Goal: Task Accomplishment & Management: Complete application form

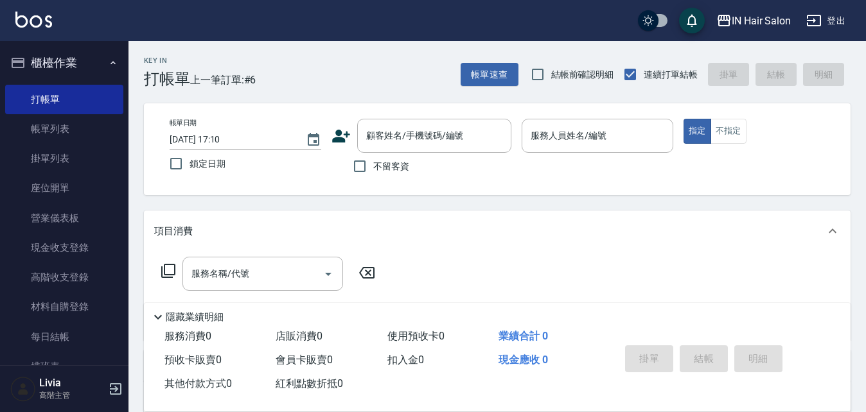
click at [337, 141] on icon at bounding box center [341, 136] width 18 height 13
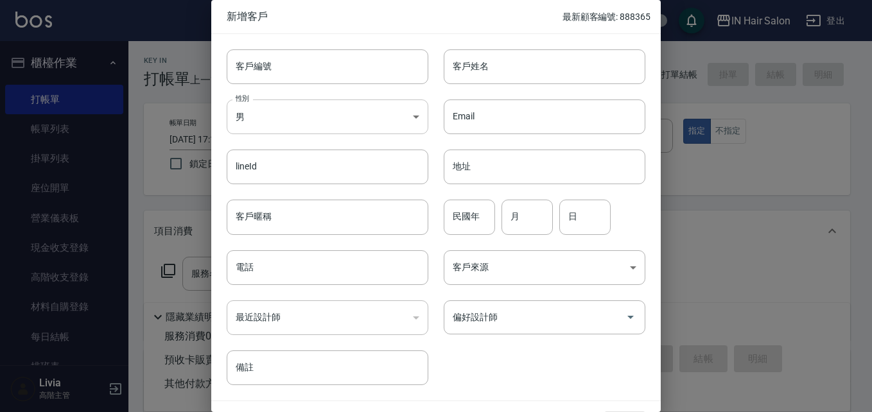
click at [277, 121] on body "IN Hair Salon 登出 櫃檯作業 打帳單 帳單列表 掛單列表 座位開單 營業儀表板 現金收支登錄 高階收支登錄 材料自購登錄 每日結帳 排班表 現場…" at bounding box center [436, 314] width 872 height 628
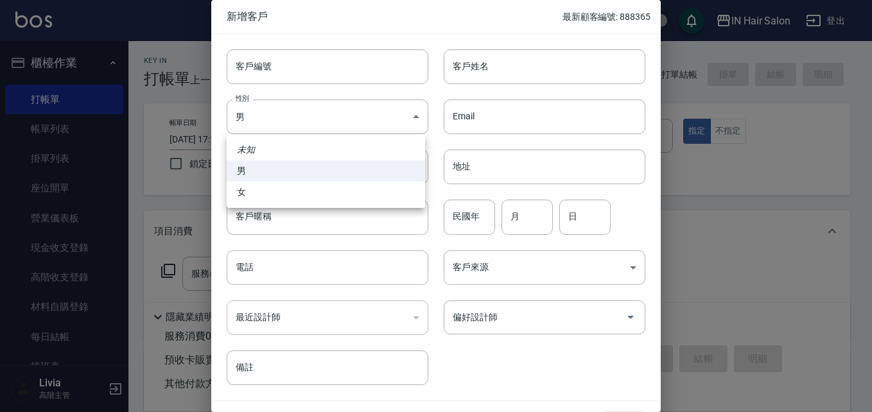
click at [249, 191] on li "女" at bounding box center [326, 192] width 199 height 21
type input "[DEMOGRAPHIC_DATA]"
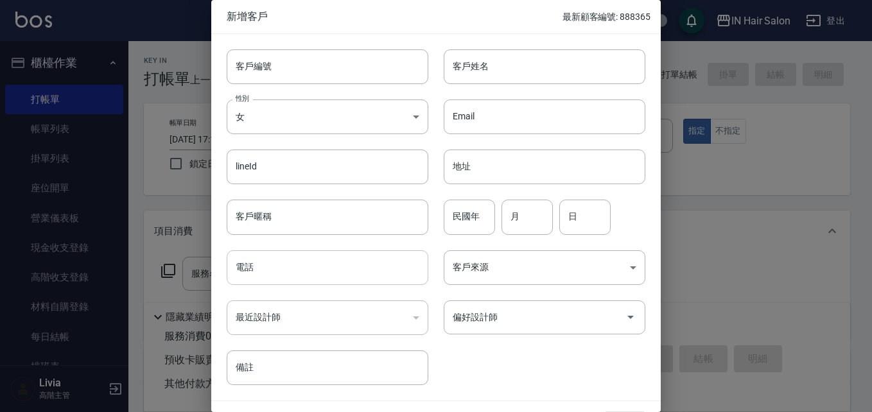
click at [256, 267] on input "電話" at bounding box center [328, 268] width 202 height 35
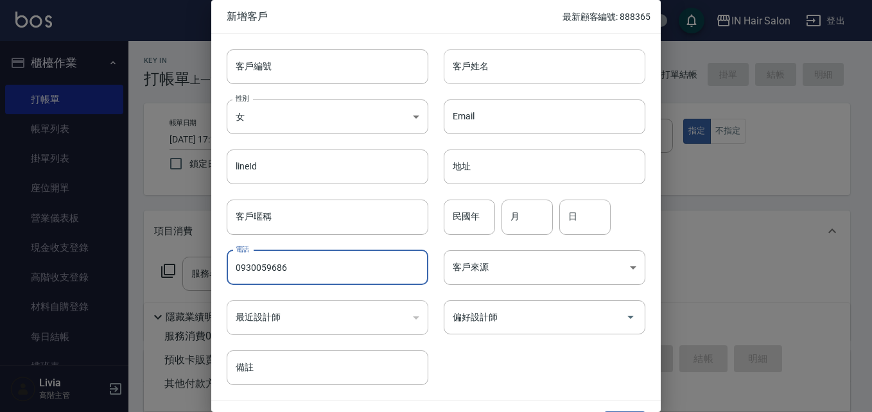
type input "0930059686"
click at [487, 63] on input "客戶姓名" at bounding box center [545, 66] width 202 height 35
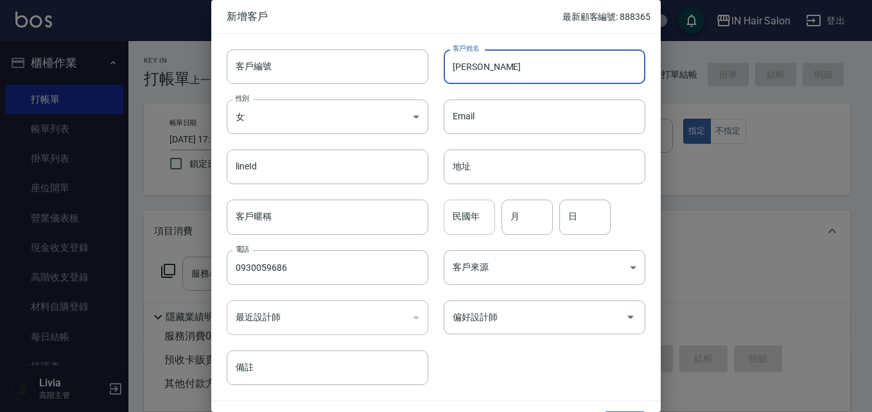
type input "[PERSON_NAME]"
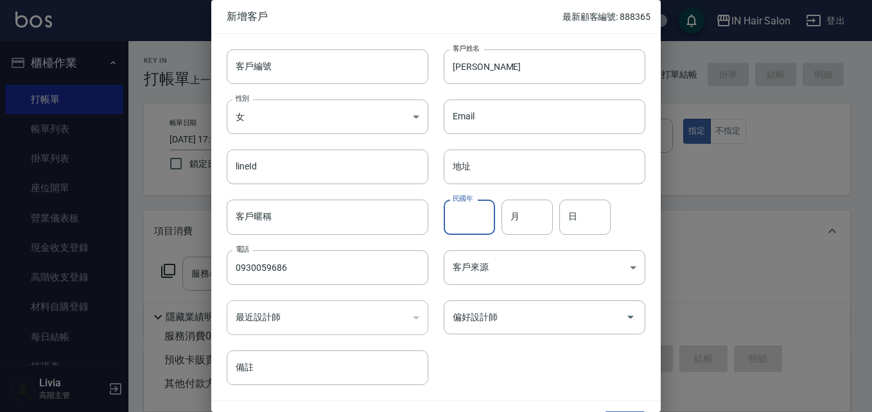
click at [462, 220] on input "民國年" at bounding box center [469, 217] width 51 height 35
type input "70"
click at [527, 218] on input "月" at bounding box center [527, 217] width 51 height 35
type input "10"
click at [585, 209] on input "日" at bounding box center [585, 217] width 51 height 35
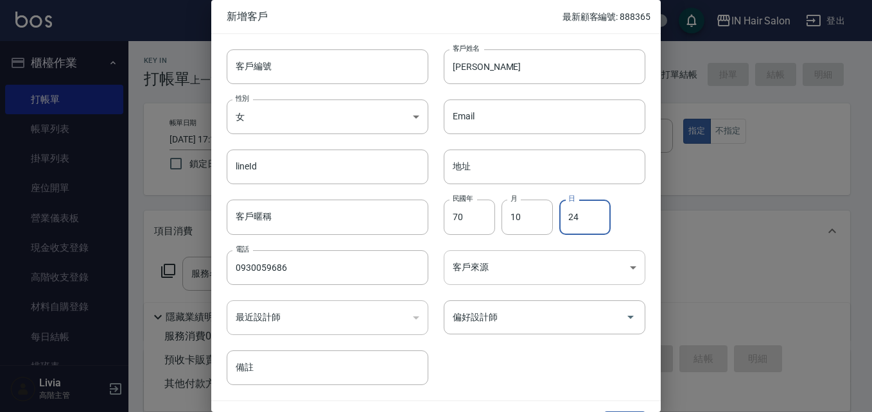
type input "24"
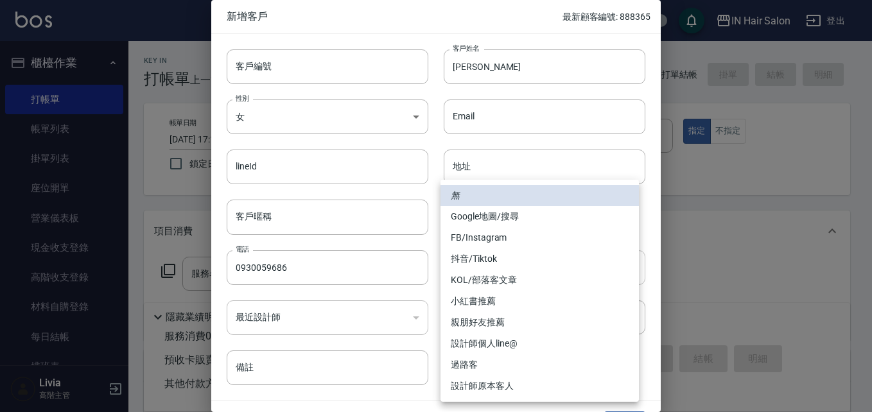
click at [481, 264] on body "IN Hair Salon 登出 櫃檯作業 打帳單 帳單列表 掛單列表 座位開單 營業儀表板 現金收支登錄 高階收支登錄 材料自購登錄 每日結帳 排班表 現場…" at bounding box center [436, 314] width 872 height 628
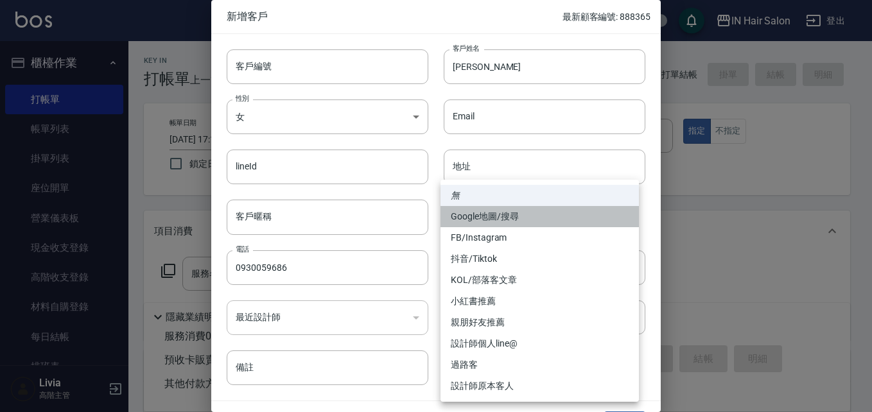
click at [502, 214] on li "Google地圖/搜尋" at bounding box center [540, 216] width 199 height 21
type input "Google地圖/搜尋"
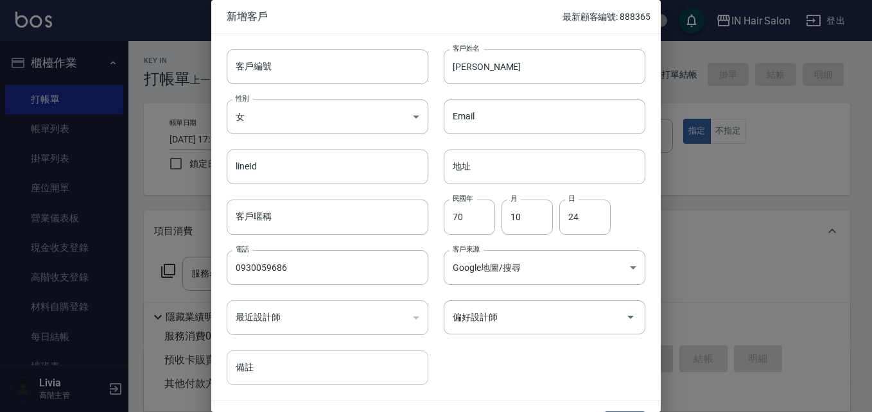
click at [274, 368] on input "備註" at bounding box center [328, 368] width 202 height 35
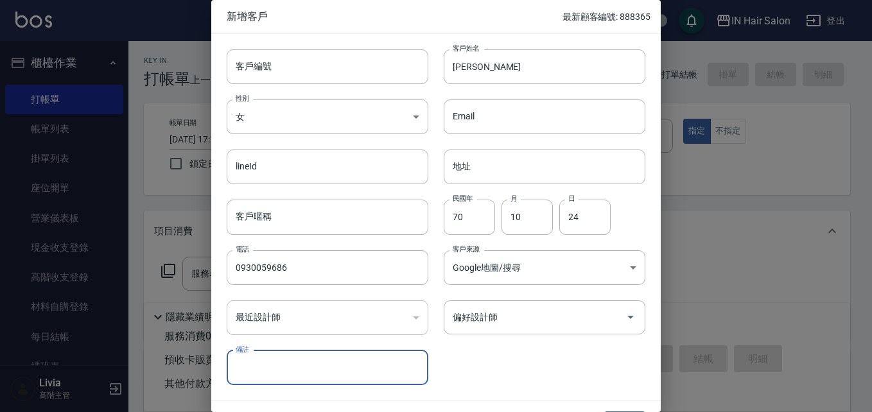
type input "Google預約"
click at [524, 323] on input "偏好設計師" at bounding box center [535, 317] width 171 height 22
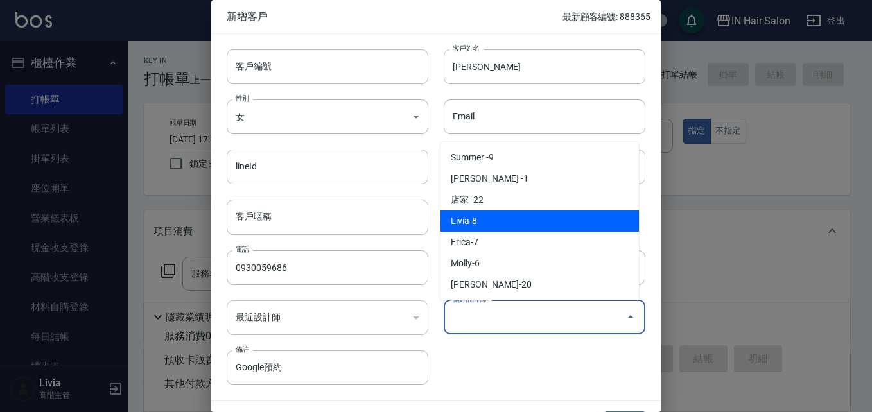
click at [486, 221] on li "Livia-8" at bounding box center [540, 221] width 199 height 21
type input "Livia"
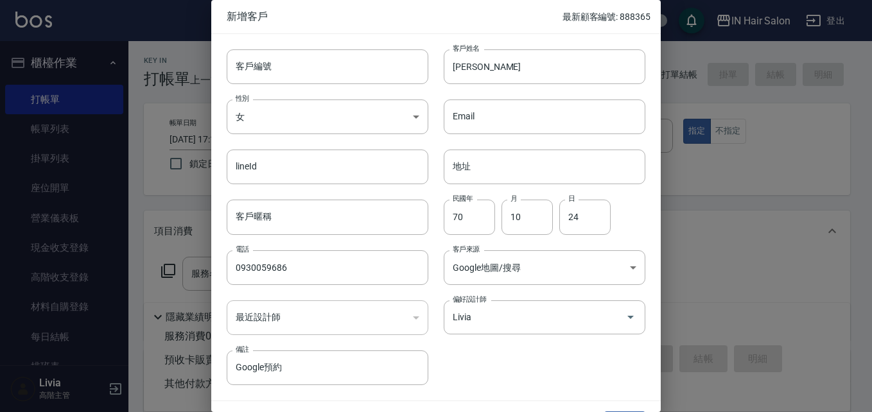
click at [487, 352] on div "客戶編號 客戶編號 客戶姓名 [PERSON_NAME]姓名 性別 女 [DEMOGRAPHIC_DATA] 性別 Email Email lineId li…" at bounding box center [428, 209] width 434 height 351
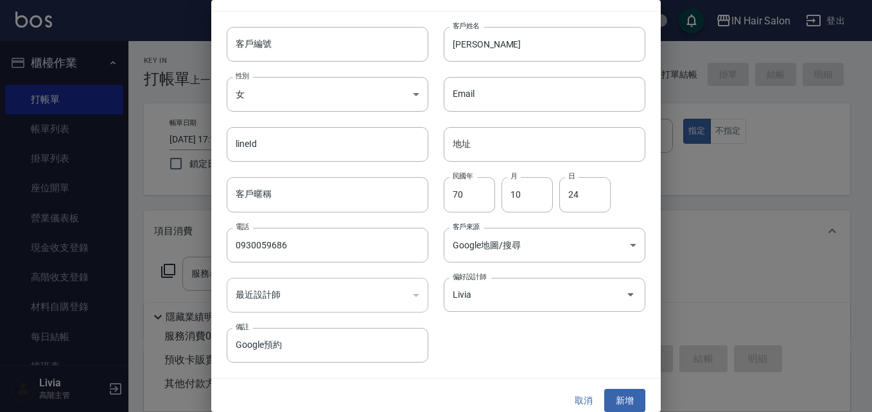
scroll to position [33, 0]
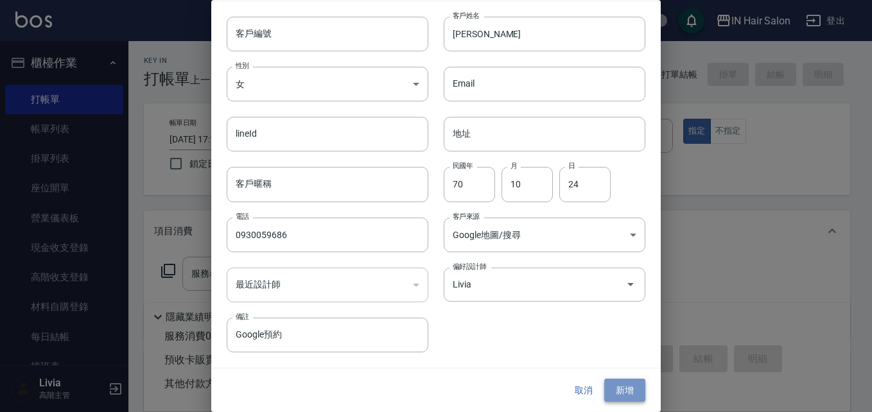
click at [612, 384] on button "新增" at bounding box center [625, 391] width 41 height 24
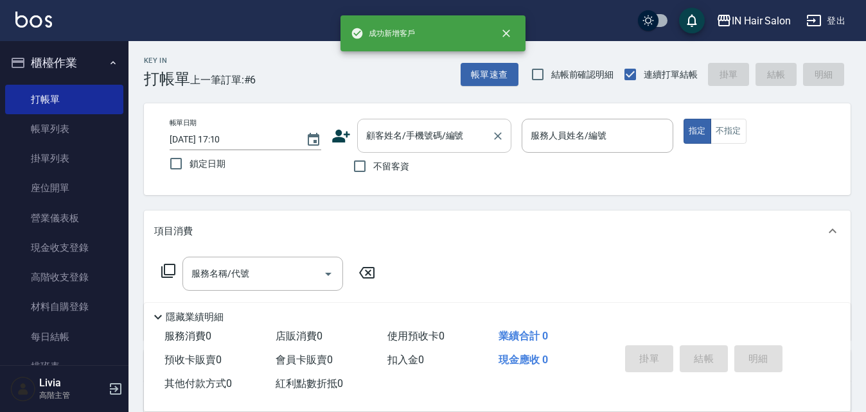
click at [423, 130] on input "顧客姓名/手機號碼/編號" at bounding box center [424, 136] width 123 height 22
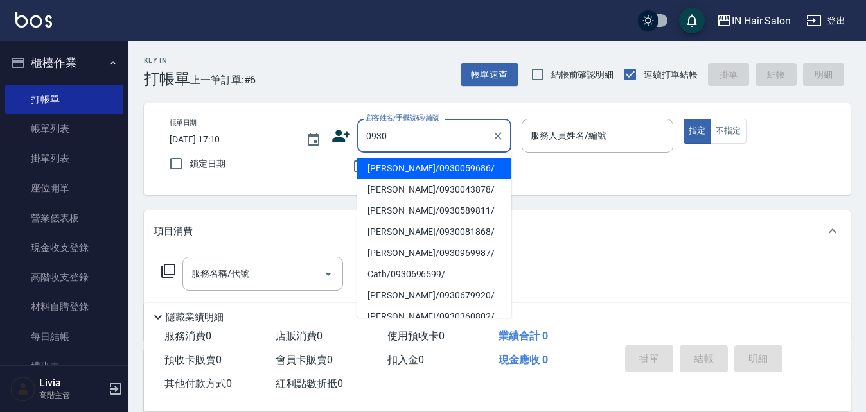
click at [387, 169] on li "[PERSON_NAME]/0930059686/" at bounding box center [434, 168] width 154 height 21
type input "[PERSON_NAME]/0930059686/"
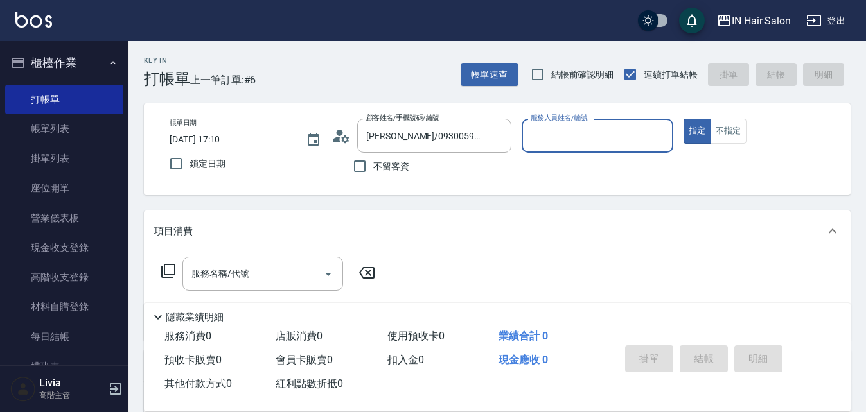
type input "8號店長Livia-8"
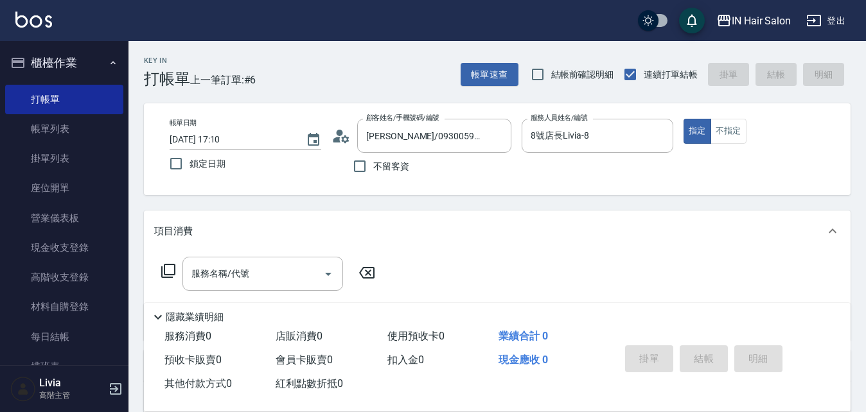
click at [163, 268] on icon at bounding box center [168, 270] width 15 height 15
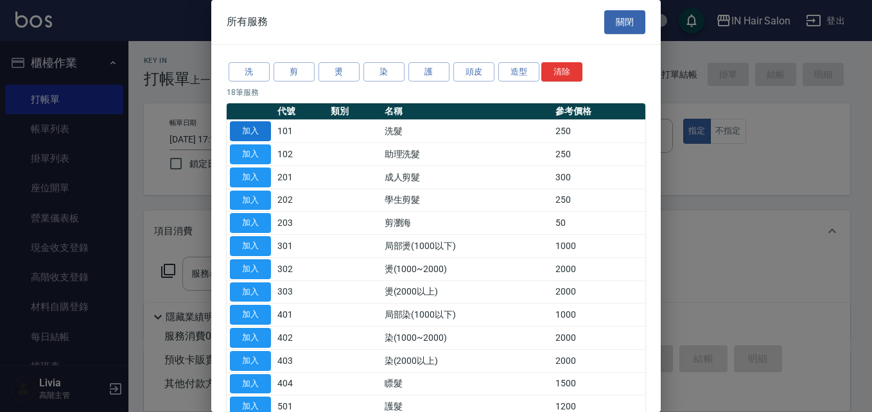
click at [265, 124] on button "加入" at bounding box center [250, 131] width 41 height 20
type input "洗髮(101)"
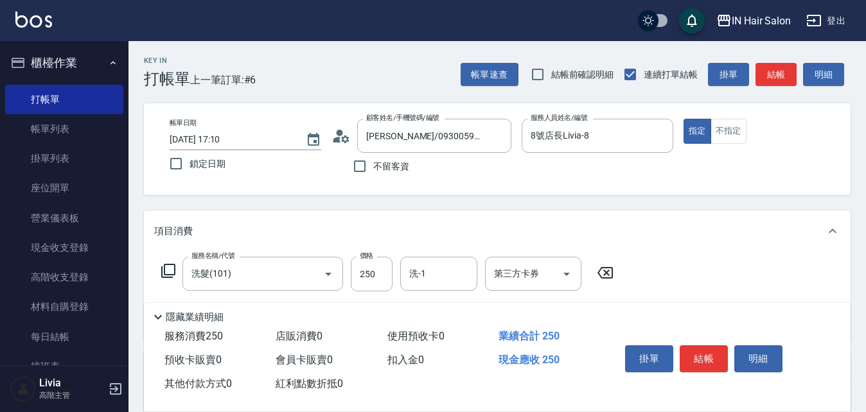
click at [166, 270] on icon at bounding box center [168, 270] width 15 height 15
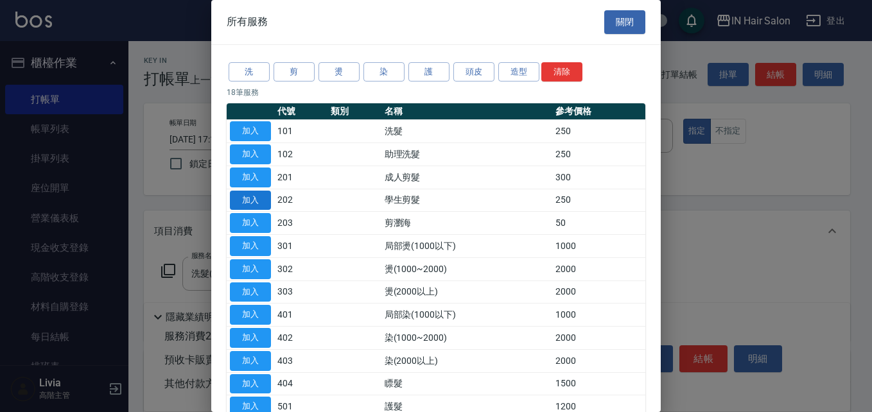
click at [269, 198] on button "加入" at bounding box center [250, 201] width 41 height 20
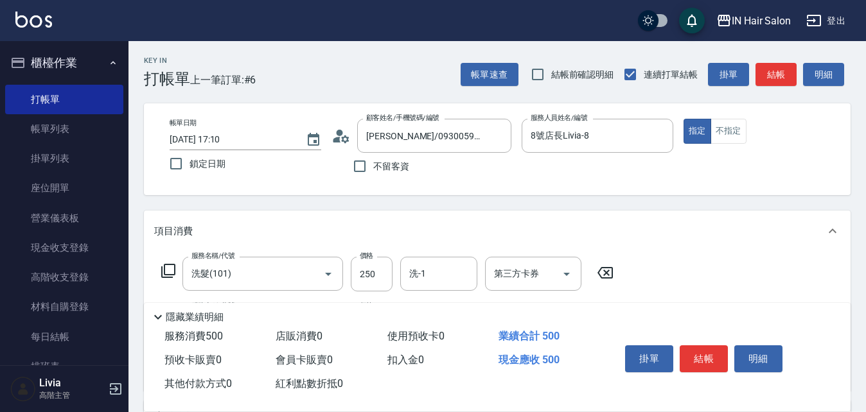
click at [172, 267] on icon at bounding box center [168, 270] width 15 height 15
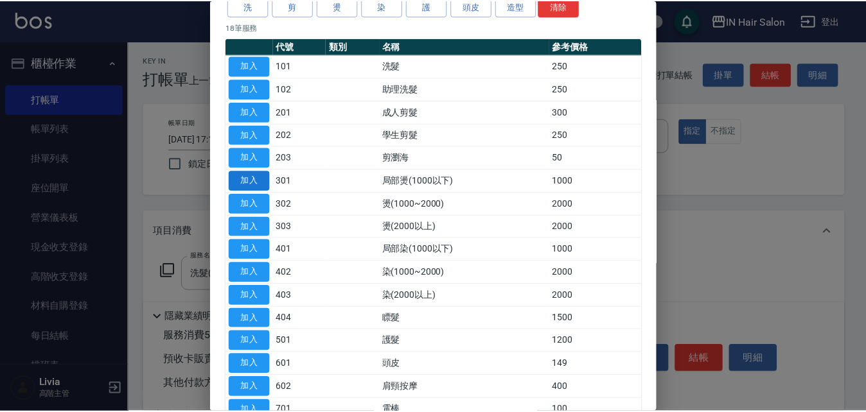
scroll to position [128, 0]
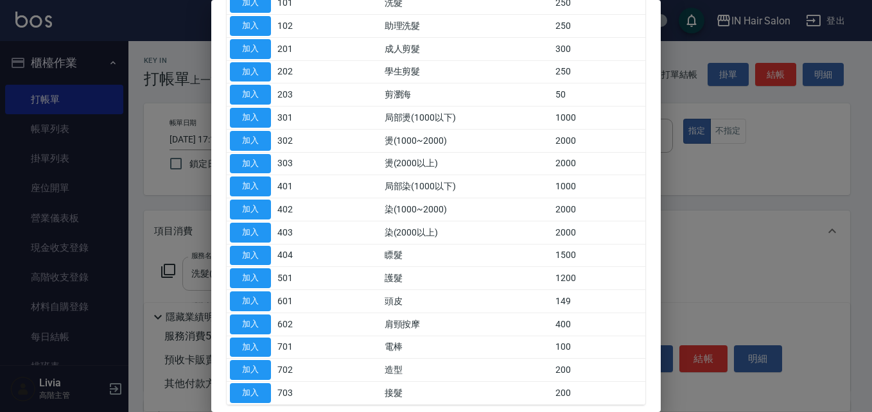
drag, startPoint x: 246, startPoint y: 297, endPoint x: 277, endPoint y: 283, distance: 33.9
click at [247, 297] on button "加入" at bounding box center [250, 302] width 41 height 20
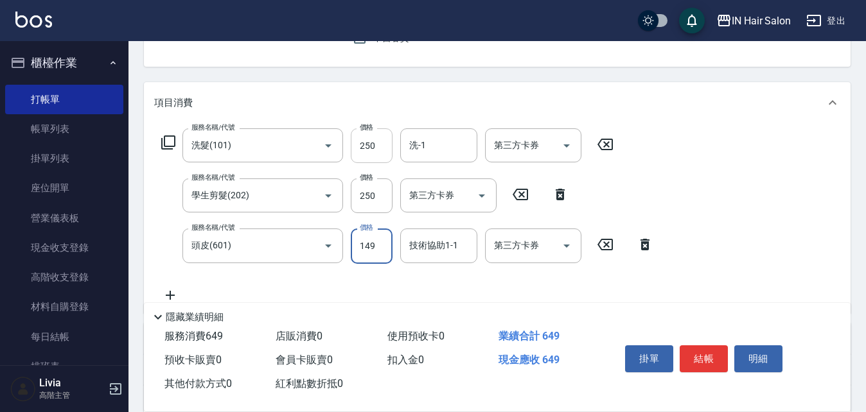
click at [383, 141] on input "250" at bounding box center [372, 145] width 42 height 35
type input "300"
click at [346, 215] on div "服務名稱/代號 洗髮(101) 服務名稱/代號 價格 300 價格 洗-1 洗-1 第三方卡券 第三方卡券 服務名稱/代號 學生剪髮(202) 服務名稱/代號…" at bounding box center [407, 215] width 507 height 174
click at [376, 199] on input "250" at bounding box center [372, 196] width 42 height 35
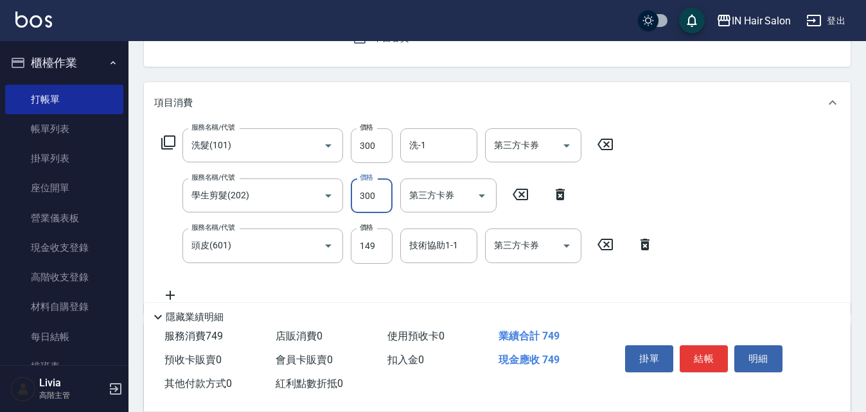
type input "300"
click at [317, 281] on div "服務名稱/代號 洗髮(101) 服務名稱/代號 價格 300 價格 洗-1 洗-1 第三方卡券 第三方卡券 服務名稱/代號 學生剪髮(202) 服務名稱/代號…" at bounding box center [407, 215] width 507 height 174
click at [381, 249] on input "149" at bounding box center [372, 246] width 42 height 35
type input "50"
click at [336, 275] on div "服務名稱/代號 洗髮(101) 服務名稱/代號 價格 300 價格 洗-1 洗-1 第三方卡券 第三方卡券 服務名稱/代號 學生剪髮(202) 服務名稱/代號…" at bounding box center [407, 215] width 507 height 174
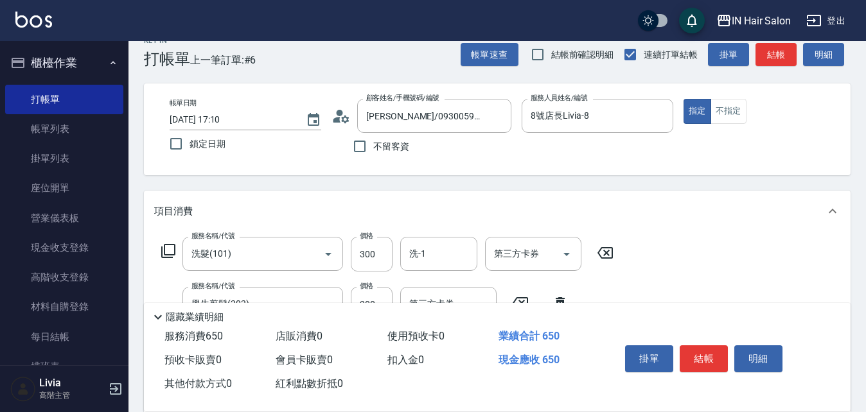
scroll to position [0, 0]
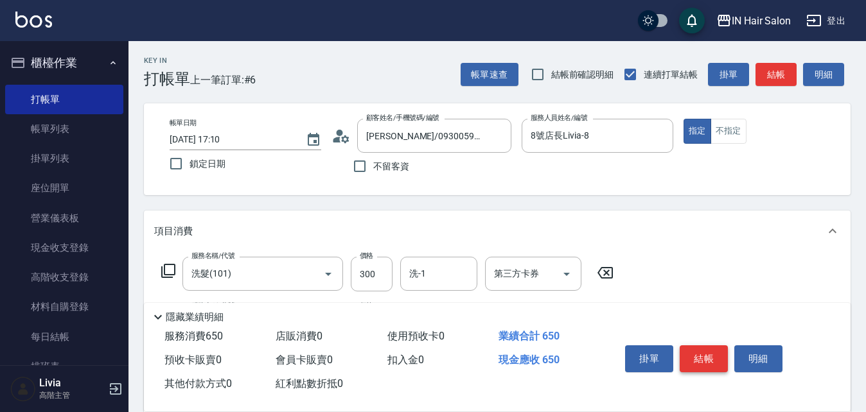
click at [702, 350] on button "結帳" at bounding box center [704, 359] width 48 height 27
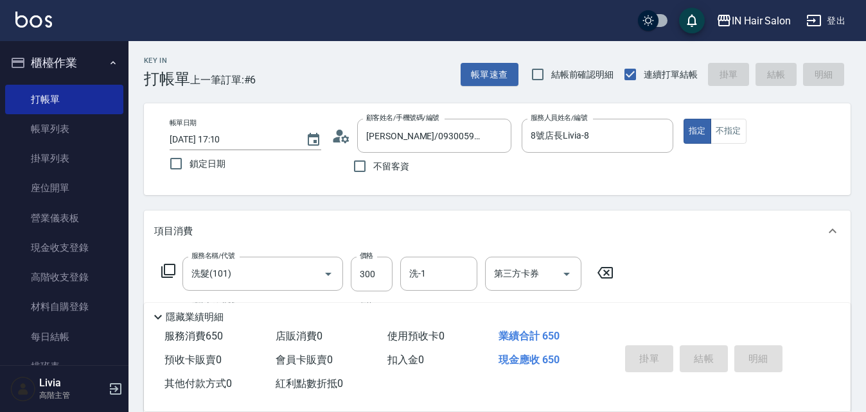
type input "[DATE] 17:59"
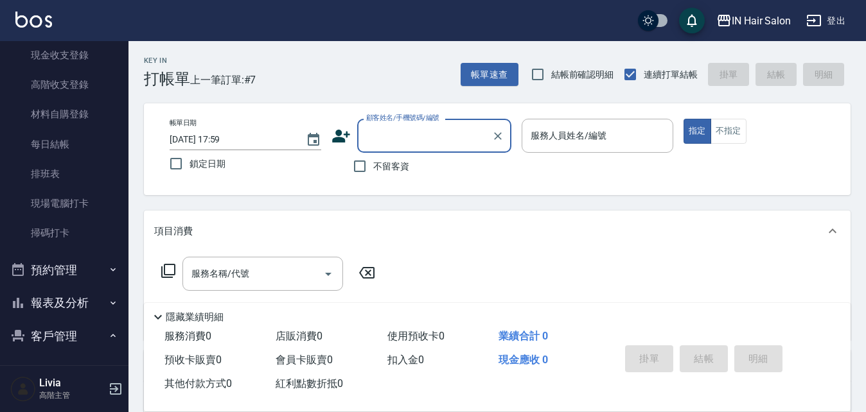
scroll to position [257, 0]
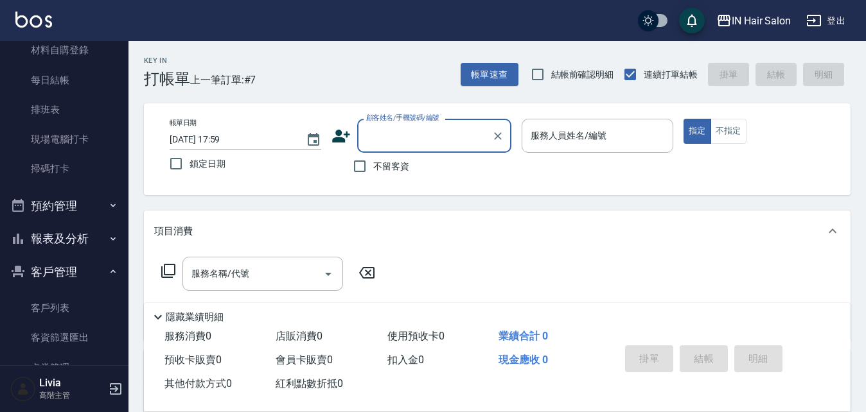
drag, startPoint x: 101, startPoint y: 270, endPoint x: 94, endPoint y: 261, distance: 11.6
click at [101, 270] on button "客戶管理" at bounding box center [64, 272] width 118 height 33
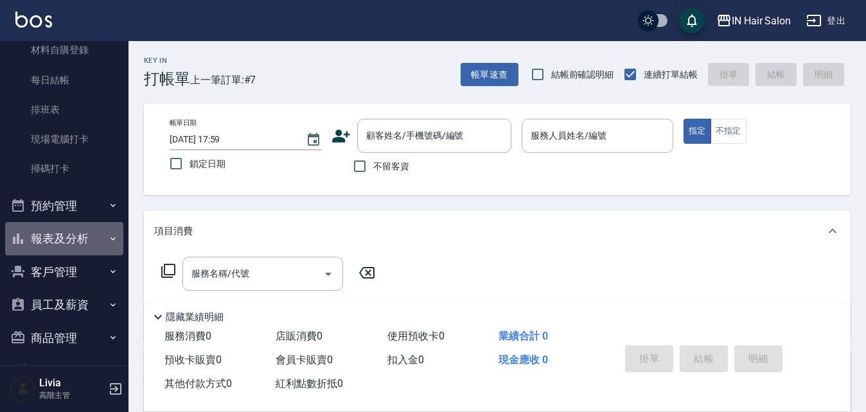
click at [69, 231] on button "報表及分析" at bounding box center [64, 238] width 118 height 33
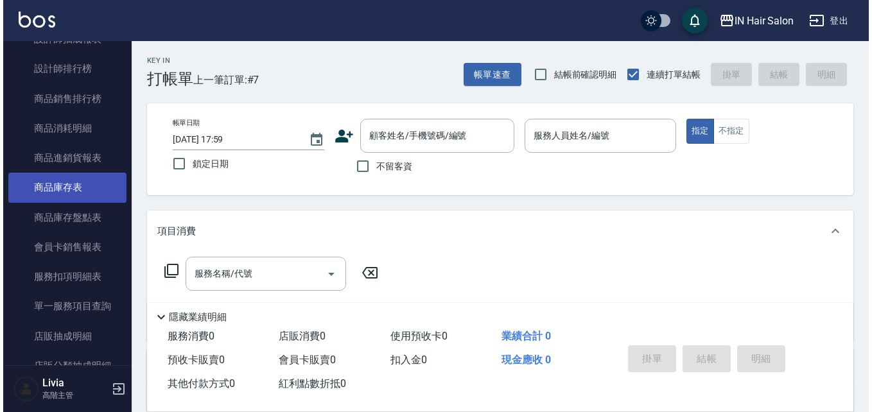
scroll to position [835, 0]
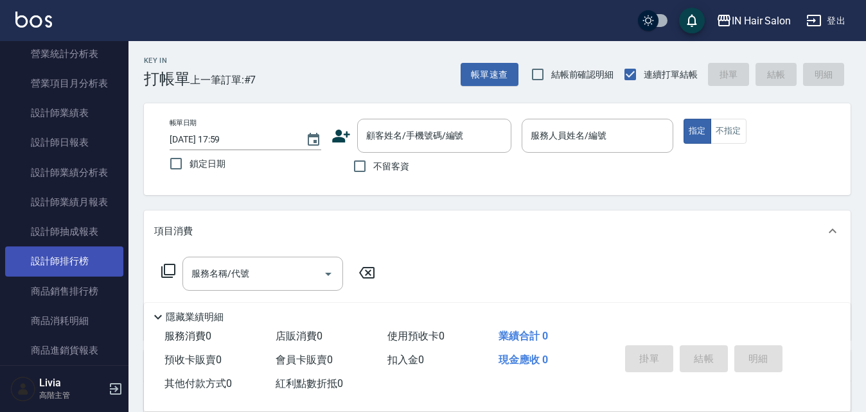
click at [69, 260] on link "設計師排行榜" at bounding box center [64, 262] width 118 height 30
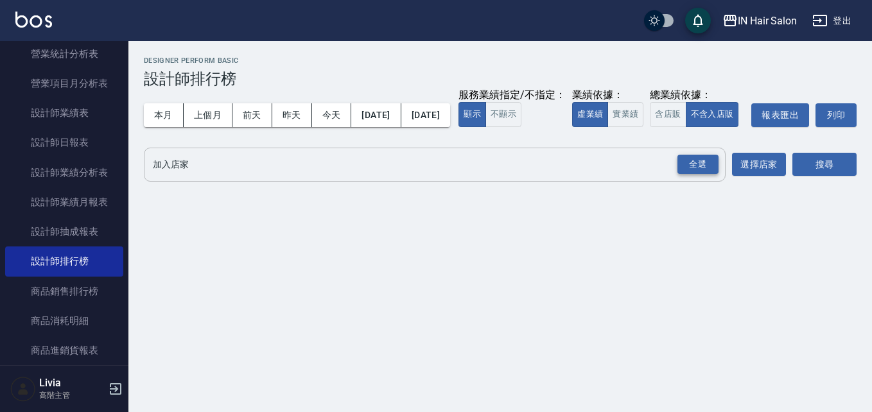
click at [688, 175] on div "全選" at bounding box center [698, 165] width 41 height 20
click at [328, 116] on button "今天" at bounding box center [332, 115] width 40 height 24
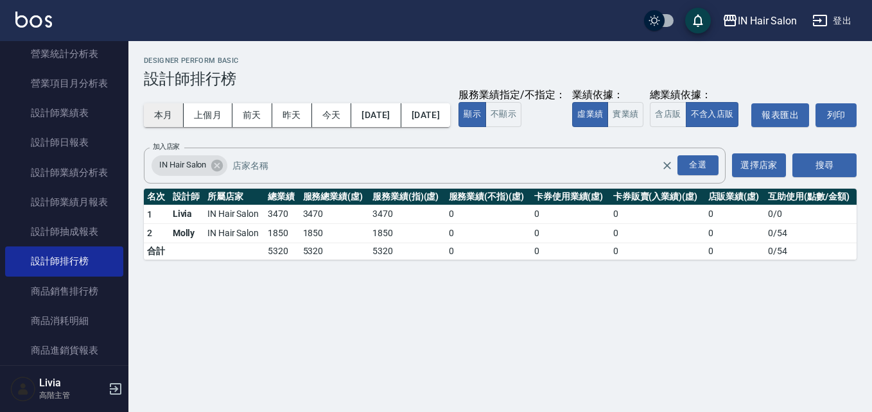
click at [163, 112] on button "本月" at bounding box center [164, 115] width 40 height 24
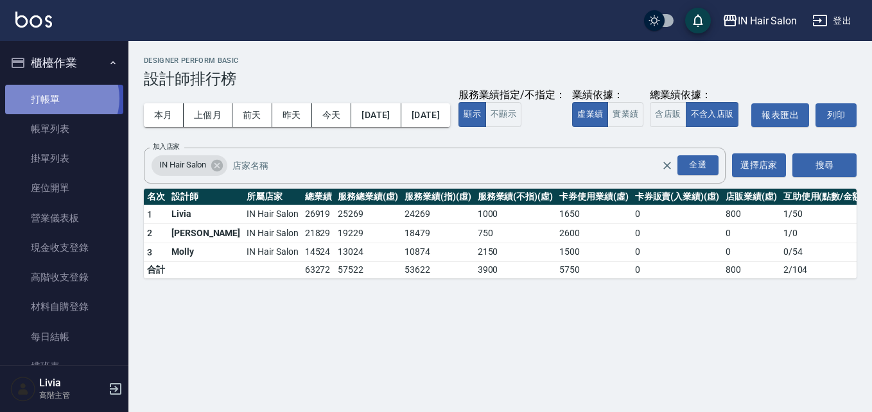
click at [61, 98] on link "打帳單" at bounding box center [64, 100] width 118 height 30
